Goal: Check status: Check status

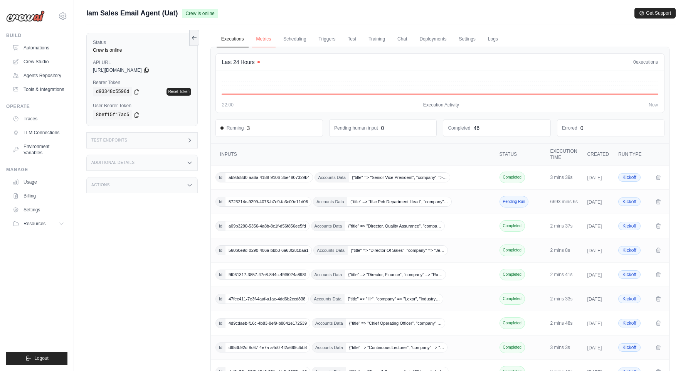
click at [265, 40] on link "Metrics" at bounding box center [264, 39] width 24 height 16
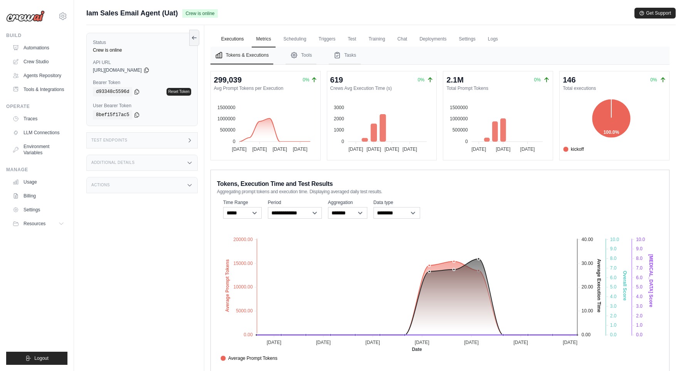
click at [219, 37] on link "Executions" at bounding box center [233, 39] width 32 height 16
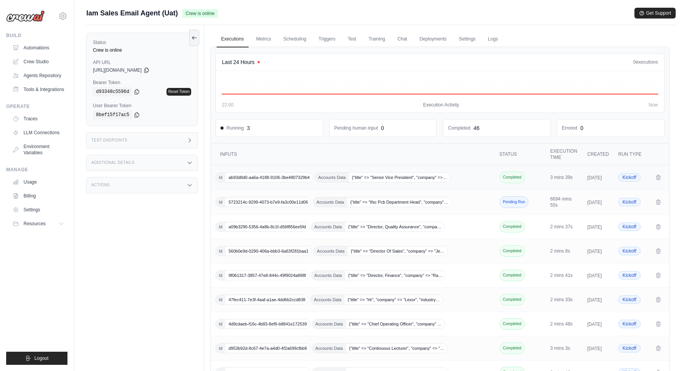
click at [276, 179] on span "ab93d8d0-aa6a-4188-9106-3be4807329b4" at bounding box center [269, 177] width 87 height 9
click at [287, 206] on span "5723214c-9299-4073-b7e9-fa3c00e11d06" at bounding box center [269, 201] width 86 height 9
click at [295, 179] on span "ab93d8d0-aa6a-4188-9106-3be4807329b4" at bounding box center [269, 177] width 87 height 9
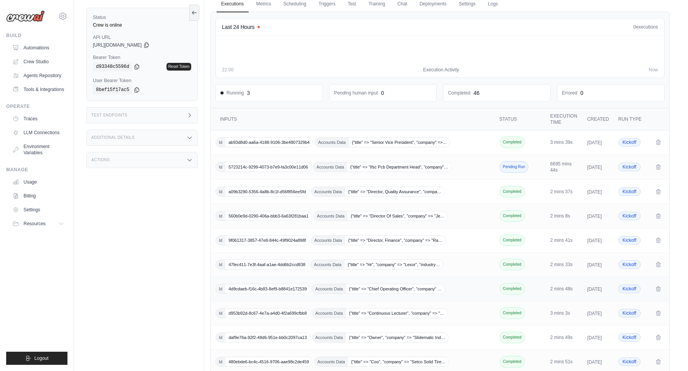
scroll to position [114, 0]
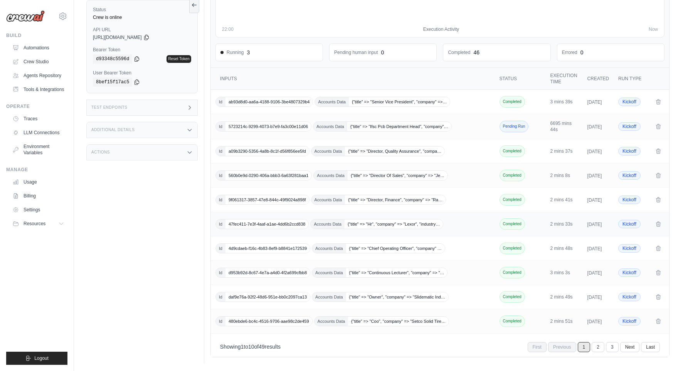
click at [268, 219] on span "47fec411-7e3f-4aaf-a1ae-4dd6b2ccd838" at bounding box center [267, 223] width 83 height 9
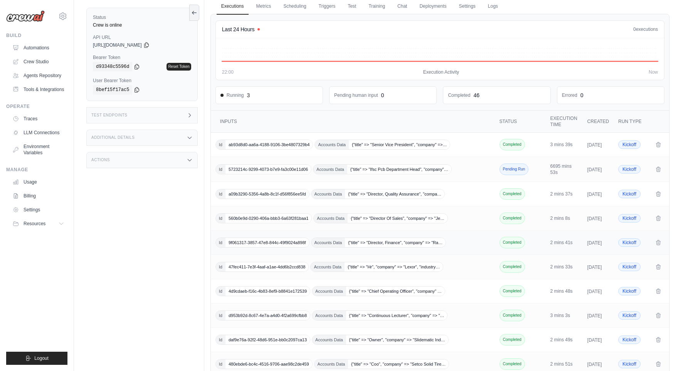
scroll to position [114, 0]
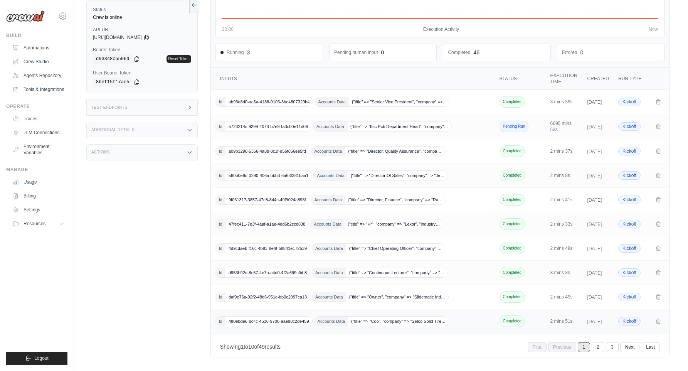
click at [273, 323] on span "480ebde6-bc4c-4516-9706-aae98c2de459" at bounding box center [269, 321] width 87 height 9
